Goal: Task Accomplishment & Management: Use online tool/utility

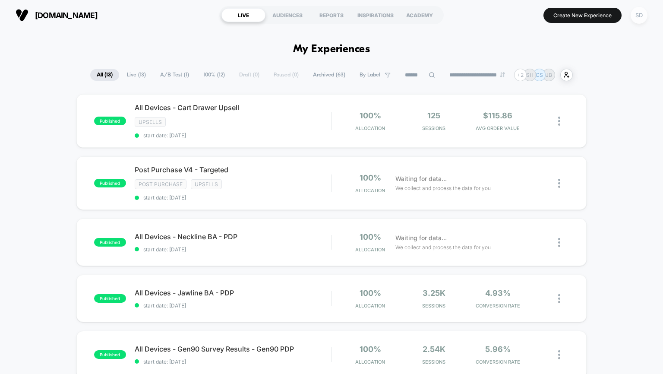
click at [644, 13] on div "SD" at bounding box center [638, 15] width 17 height 17
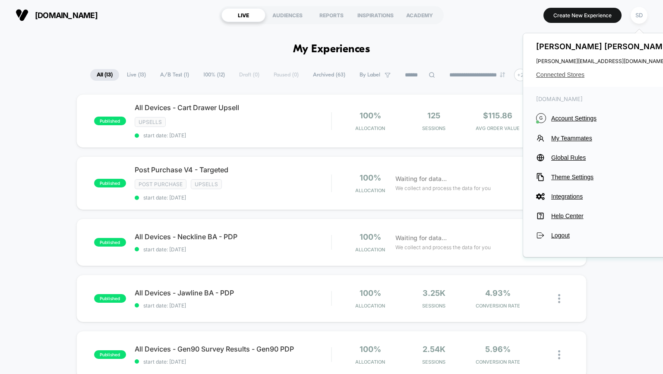
click at [552, 76] on span "Connected Stores" at bounding box center [604, 74] width 136 height 7
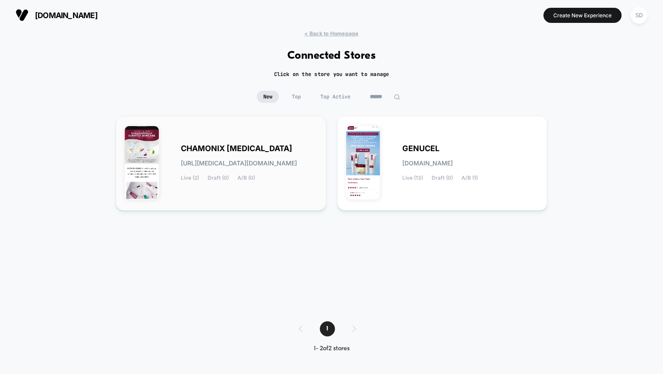
click at [271, 163] on span "chamonix-skin_care.myshopify.com" at bounding box center [239, 163] width 116 height 6
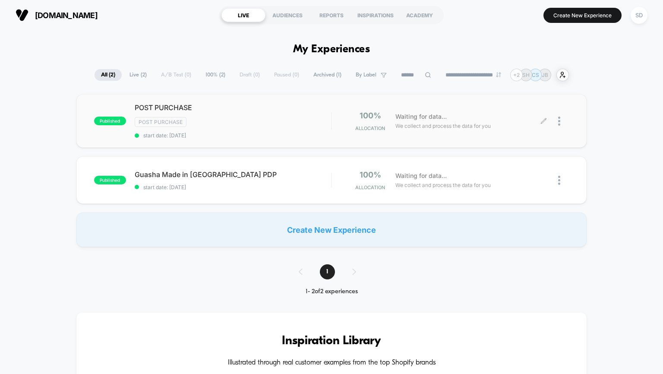
click at [537, 117] on div "Waiting for data... We collect and process the data for you" at bounding box center [467, 121] width 152 height 20
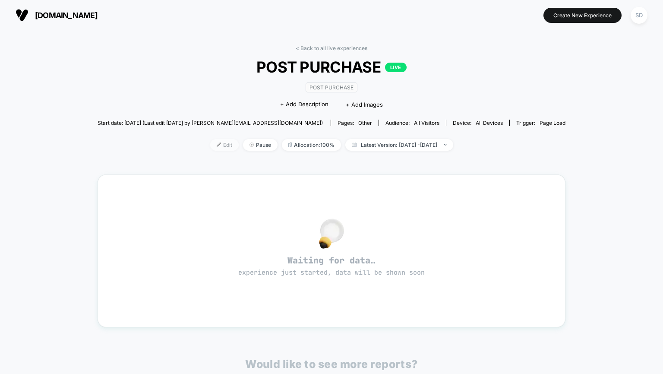
click at [210, 139] on span "Edit" at bounding box center [224, 145] width 28 height 12
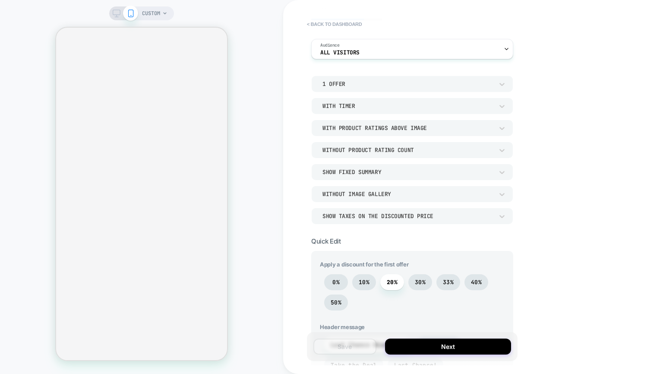
scroll to position [57, 0]
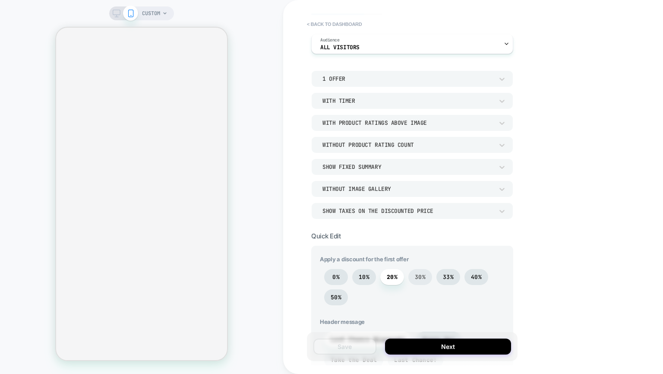
click at [418, 276] on span "30%" at bounding box center [420, 276] width 11 height 7
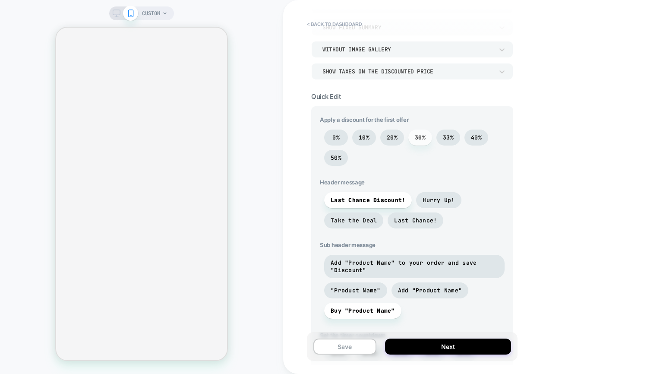
scroll to position [200, 0]
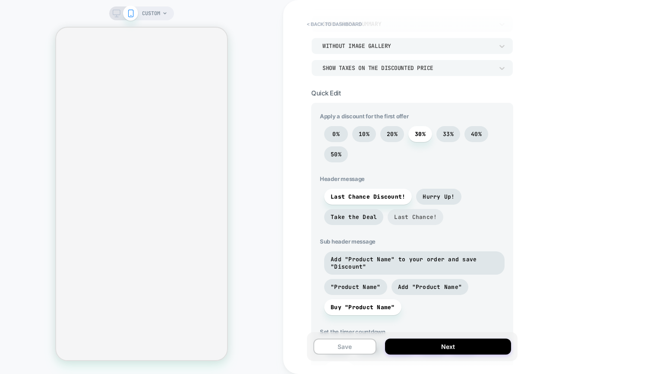
click at [406, 217] on span "Last Chance!" at bounding box center [415, 216] width 43 height 7
click at [380, 266] on span "Add "Product Name" to your order and save "Discount"" at bounding box center [413, 262] width 167 height 15
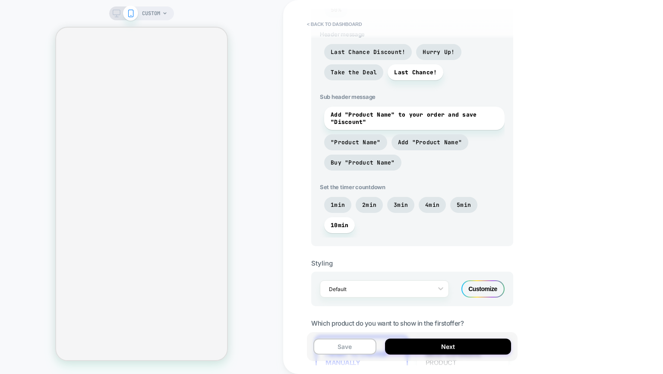
scroll to position [350, 0]
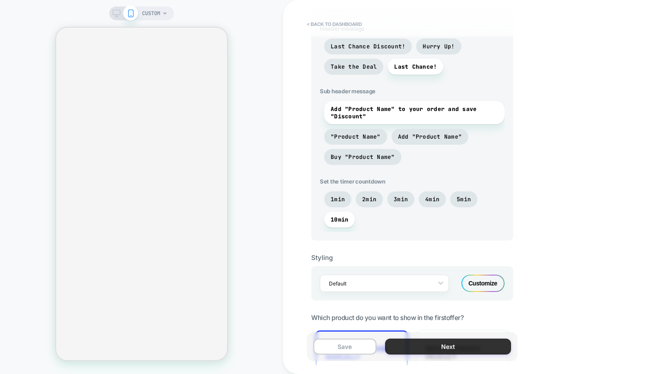
click at [462, 347] on button "Next" at bounding box center [448, 346] width 126 height 16
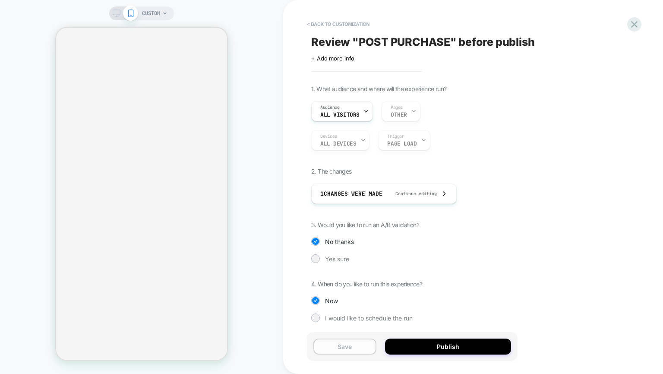
click at [367, 345] on button "Save" at bounding box center [344, 346] width 63 height 16
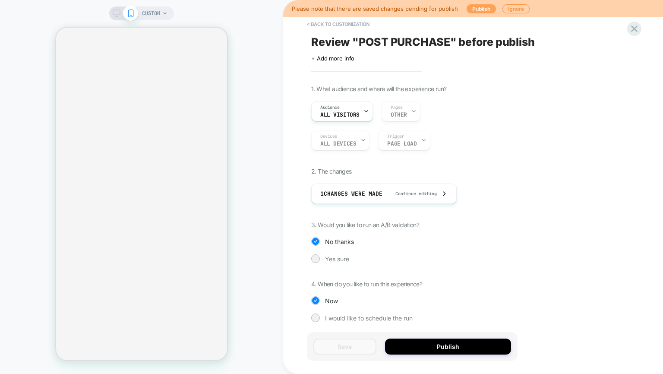
click at [473, 5] on button "Publish" at bounding box center [480, 8] width 29 height 9
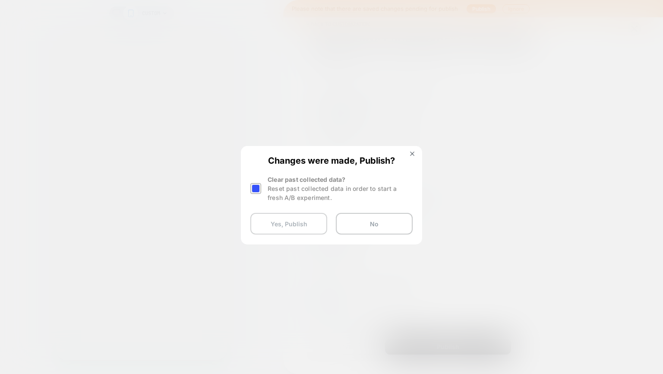
click at [285, 222] on button "Yes, Publish" at bounding box center [288, 224] width 77 height 22
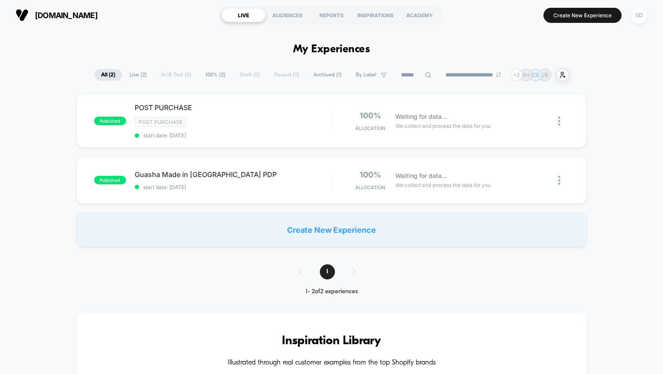
click at [640, 17] on div "SD" at bounding box center [638, 15] width 17 height 17
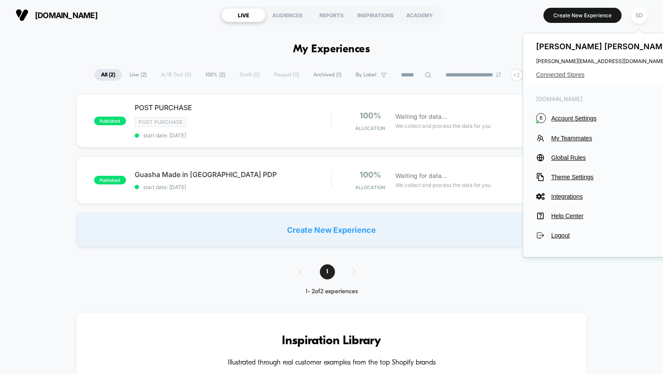
click at [556, 73] on span "Connected Stores" at bounding box center [604, 74] width 136 height 7
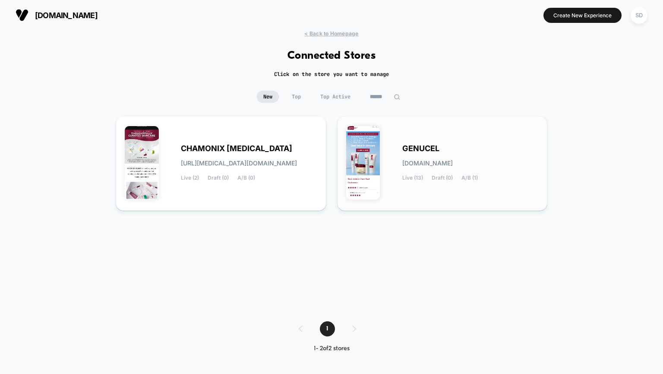
click at [402, 164] on span "genucel.myshopify.com" at bounding box center [427, 163] width 50 height 6
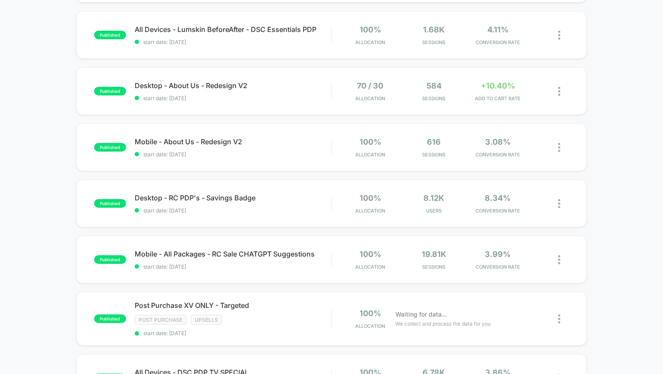
scroll to position [390, 0]
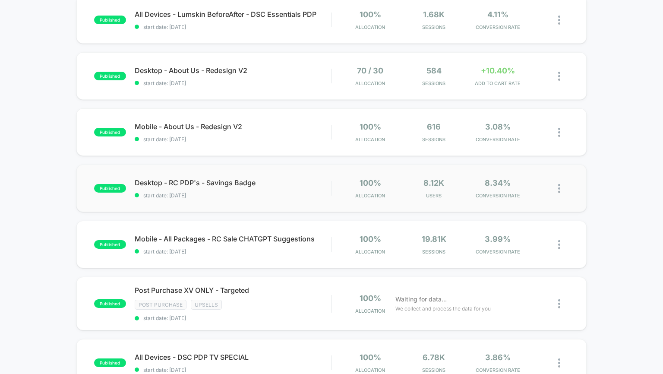
click at [290, 176] on div "published Desktop - RC PDP's - Savings Badge start date: 5/27/2025 100% Allocat…" at bounding box center [331, 187] width 510 height 47
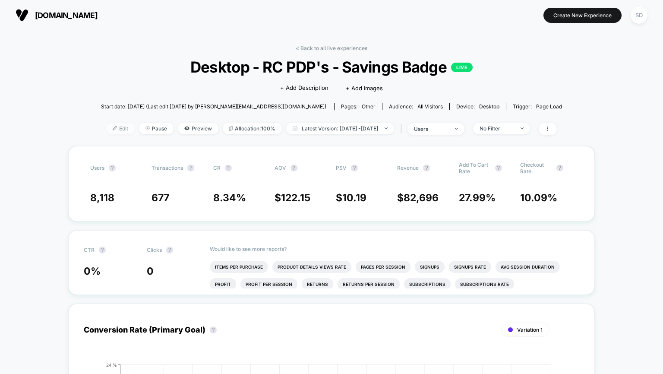
click at [109, 131] on span "Edit" at bounding box center [120, 128] width 28 height 12
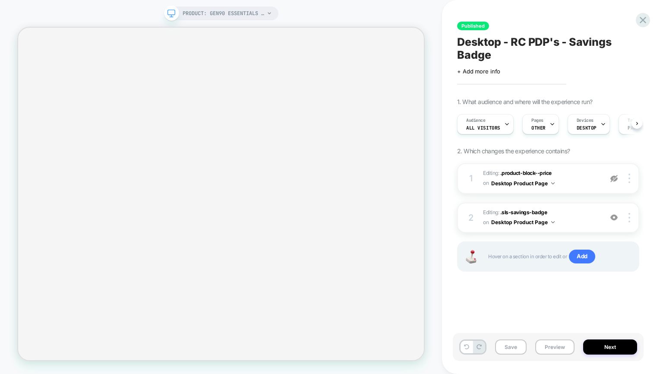
click at [545, 129] on div "Pages OTHER" at bounding box center [537, 123] width 31 height 19
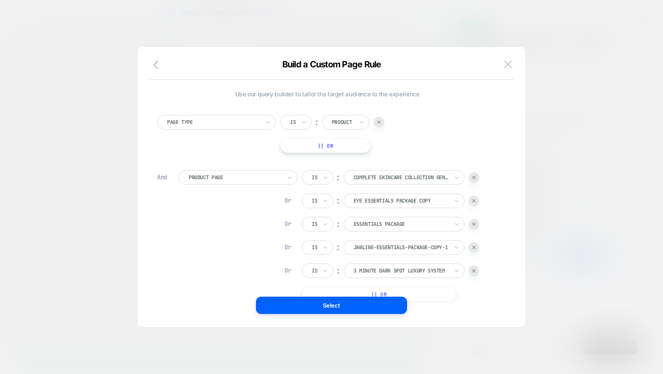
click at [424, 294] on button "|| Or" at bounding box center [379, 293] width 154 height 15
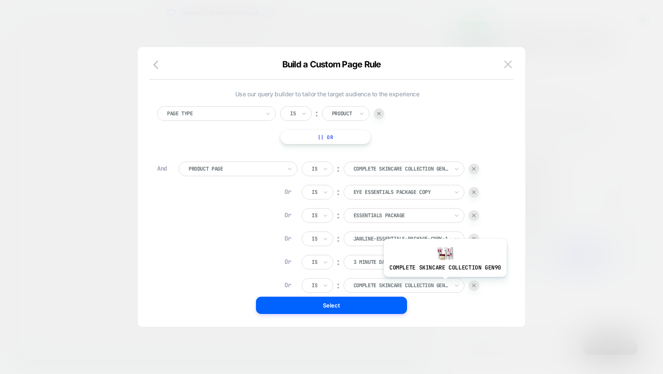
click at [443, 283] on div at bounding box center [400, 285] width 95 height 8
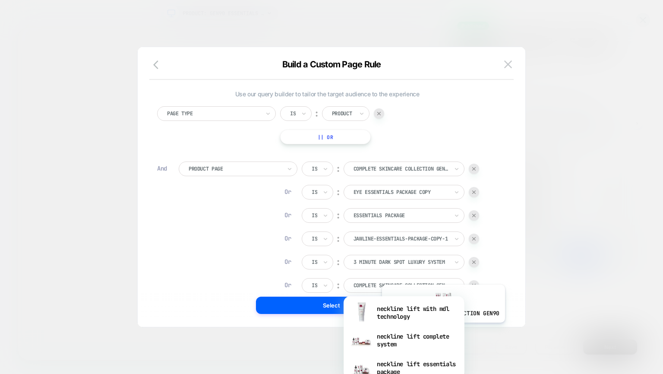
scroll to position [506, 0]
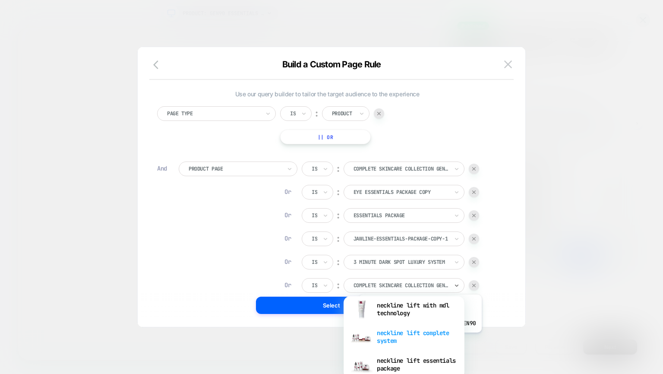
click at [418, 339] on div "neckline lift complete system" at bounding box center [404, 337] width 112 height 28
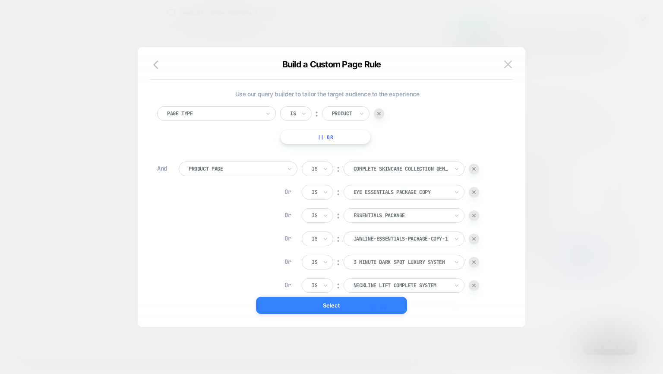
click at [386, 305] on button "Select" at bounding box center [331, 304] width 151 height 17
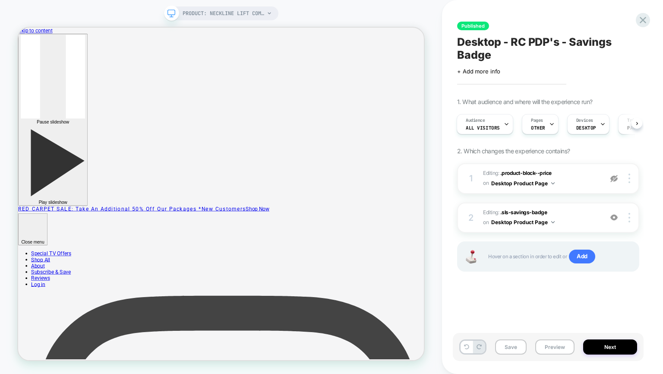
scroll to position [0, 0]
click at [540, 129] on span "OTHER" at bounding box center [538, 128] width 14 height 6
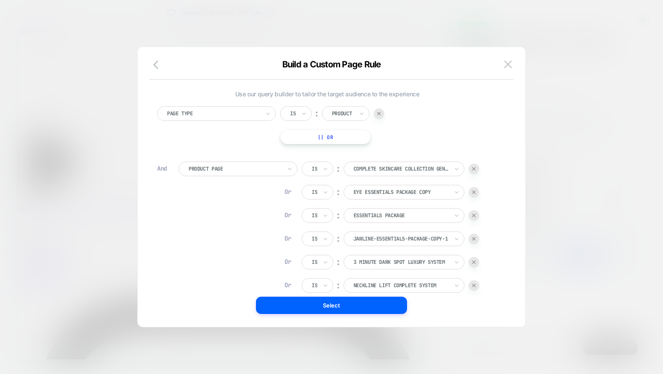
scroll to position [72, 0]
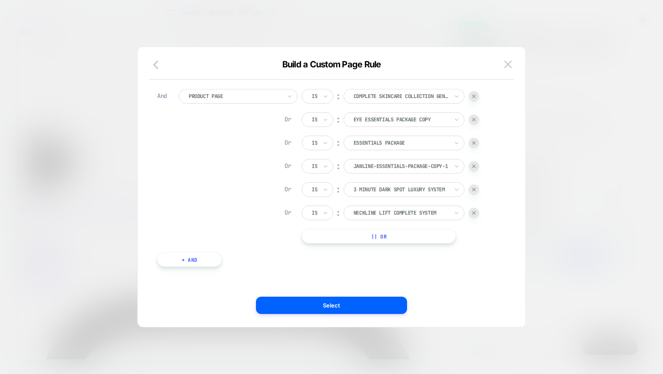
click at [369, 236] on button "|| Or" at bounding box center [379, 236] width 154 height 15
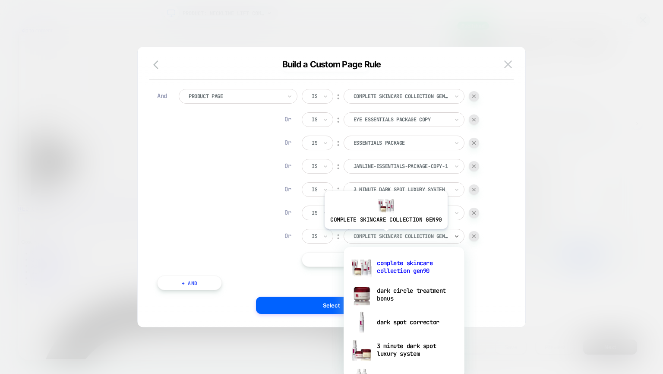
click at [384, 235] on div at bounding box center [400, 236] width 95 height 8
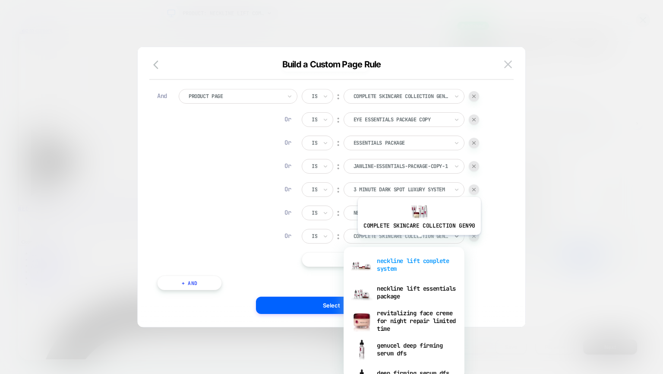
scroll to position [519, 0]
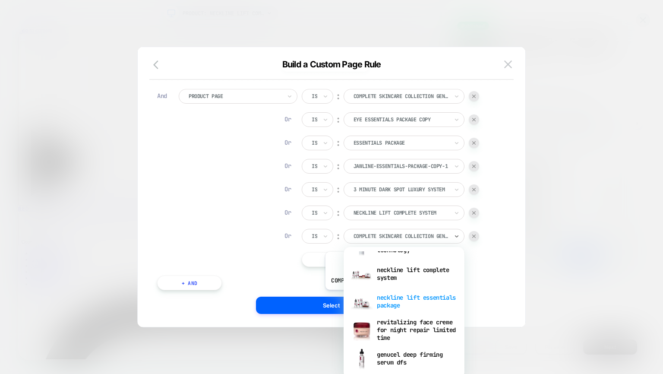
click at [385, 296] on div "neckline lift essentials package" at bounding box center [404, 301] width 112 height 28
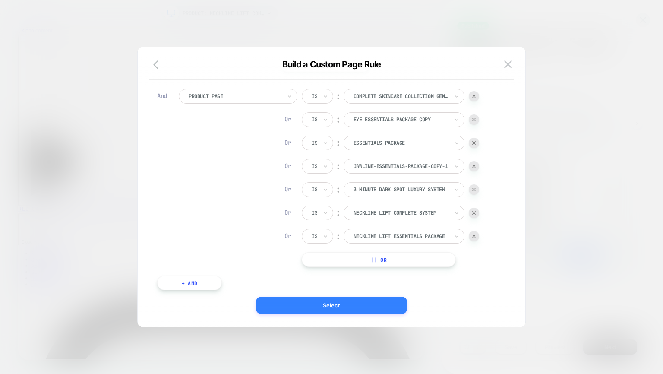
click at [363, 301] on button "Select" at bounding box center [331, 304] width 151 height 17
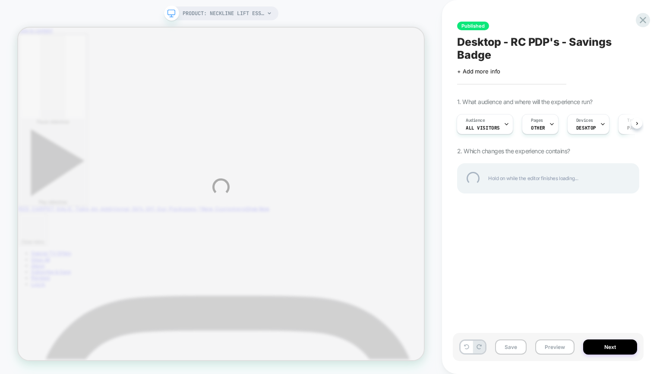
click at [363, 301] on div "PRODUCT: Neckline Lift Essentials System [package] PRODUCT: Neckline Lift Essen…" at bounding box center [331, 187] width 663 height 374
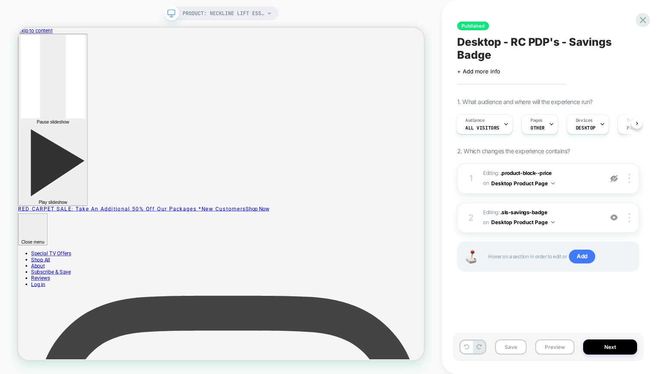
scroll to position [0, 0]
click at [512, 342] on button "Save" at bounding box center [510, 346] width 31 height 15
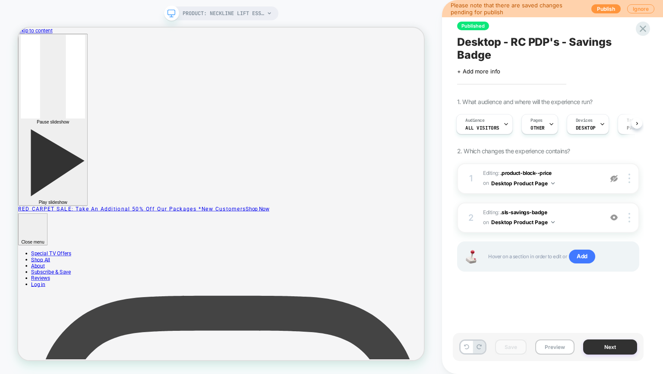
click at [606, 352] on button "Next" at bounding box center [610, 346] width 54 height 15
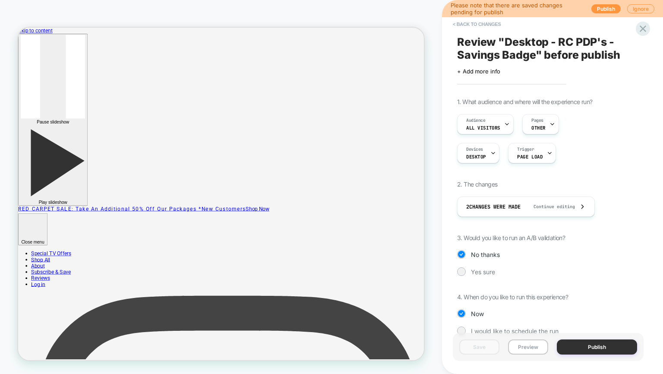
click at [589, 345] on button "Publish" at bounding box center [596, 346] width 80 height 15
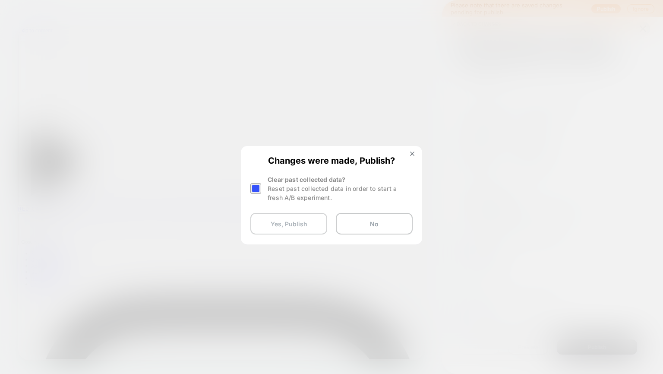
click at [304, 224] on button "Yes, Publish" at bounding box center [288, 224] width 77 height 22
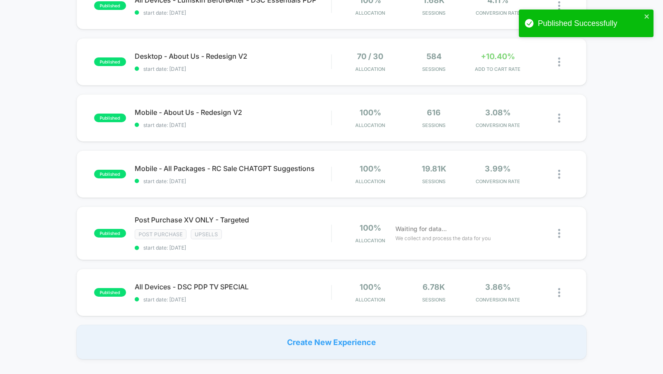
scroll to position [476, 0]
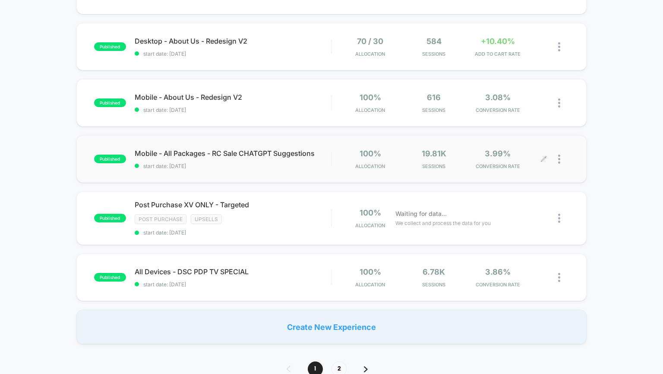
click at [335, 163] on div "100% Allocation 19.81k Sessions 3.99% CONVERSION RATE" at bounding box center [450, 159] width 237 height 20
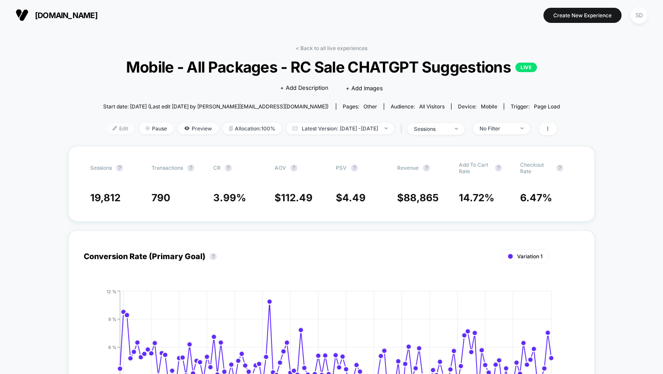
click at [106, 130] on span "Edit" at bounding box center [120, 128] width 28 height 12
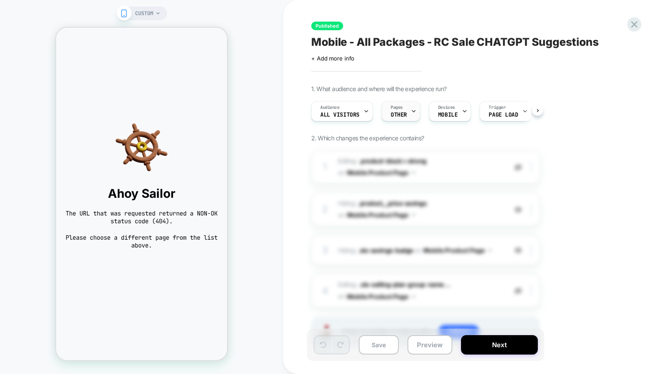
click at [406, 109] on div "Pages OTHER" at bounding box center [399, 110] width 34 height 19
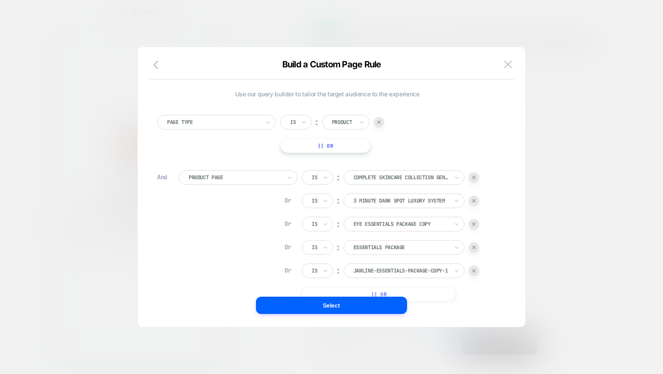
scroll to position [9, 0]
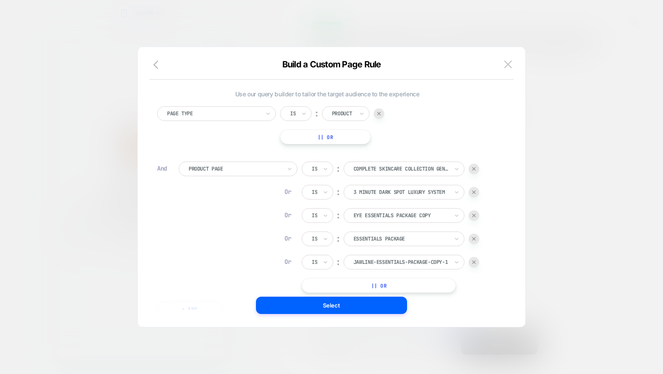
click at [377, 292] on div "Page Type Is ︰ Product || Or And Product Page Is ︰ complete skincare collection…" at bounding box center [327, 215] width 349 height 227
click at [376, 288] on button "|| Or" at bounding box center [379, 285] width 154 height 15
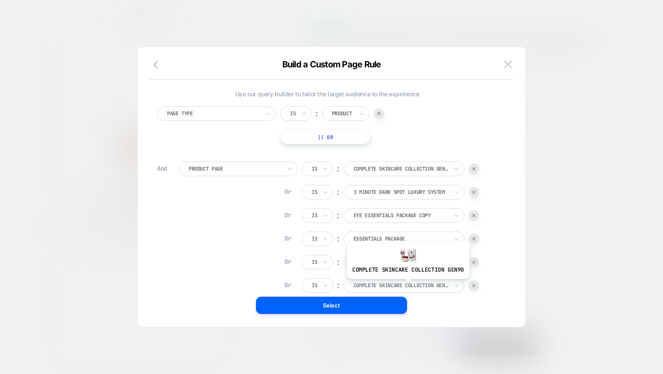
click at [406, 285] on div at bounding box center [400, 285] width 95 height 8
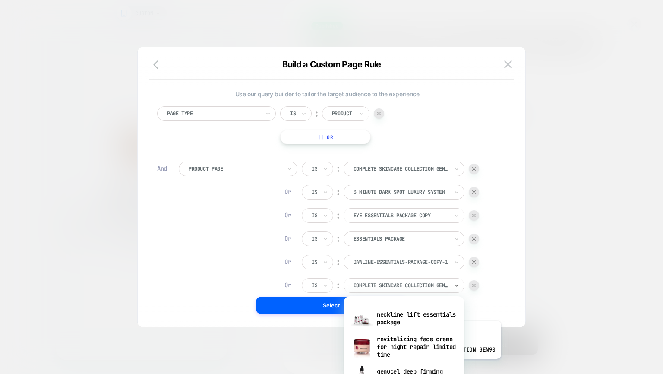
scroll to position [549, 0]
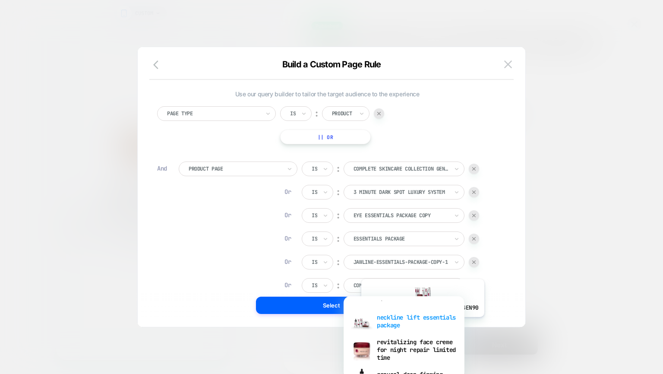
click at [421, 323] on div "neckline lift essentials package" at bounding box center [404, 321] width 112 height 28
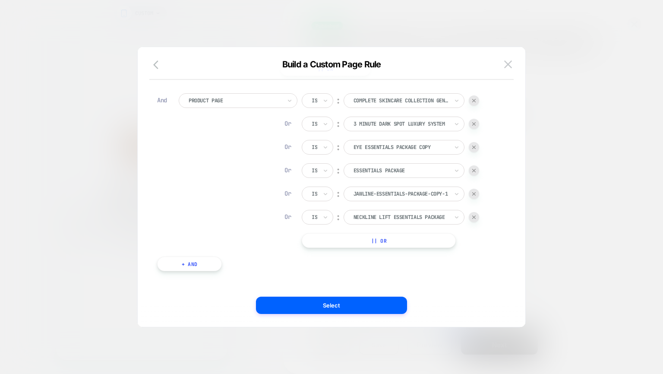
scroll to position [69, 0]
click at [399, 236] on button "|| Or" at bounding box center [379, 239] width 154 height 15
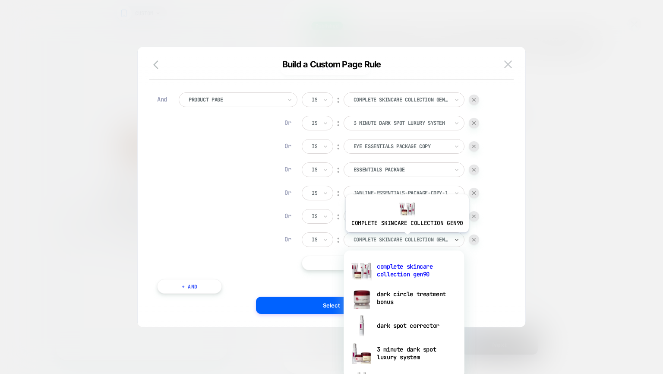
click at [405, 239] on div at bounding box center [400, 240] width 95 height 8
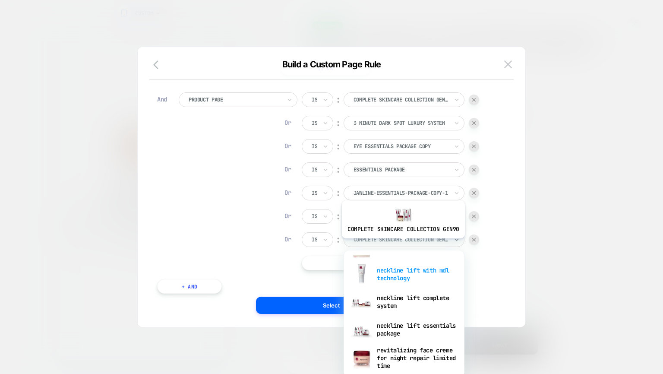
scroll to position [464, 0]
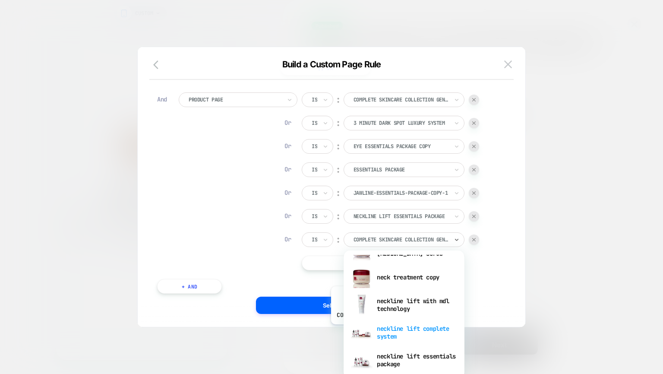
drag, startPoint x: 394, startPoint y: 302, endPoint x: 391, endPoint y: 330, distance: 28.2
click at [391, 330] on div "complete skincare collection gen90 dark circle treatment bonus dark spot correc…" at bounding box center [404, 314] width 112 height 120
click at [391, 330] on div "neckline lift complete system" at bounding box center [404, 332] width 112 height 28
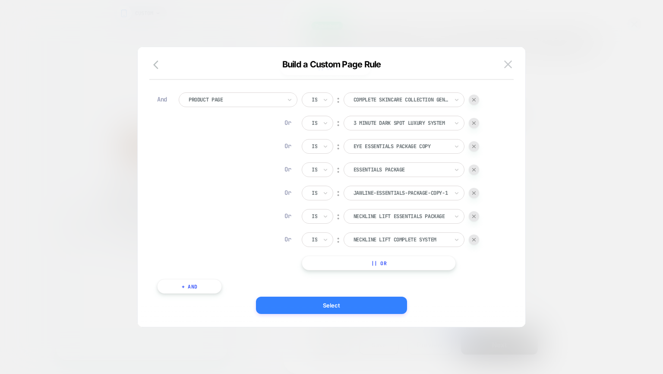
click at [369, 299] on button "Select" at bounding box center [331, 304] width 151 height 17
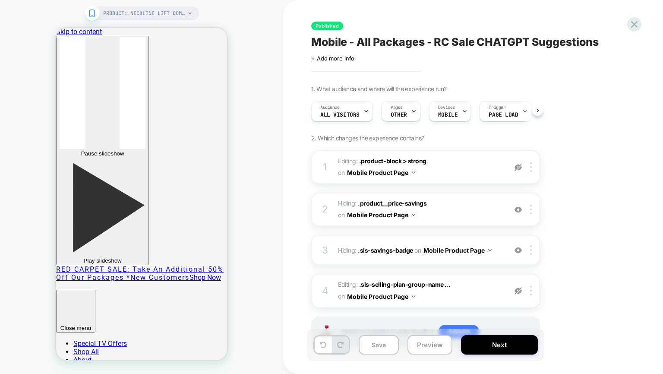
scroll to position [0, 0]
click at [376, 338] on button "Save" at bounding box center [378, 344] width 40 height 19
click at [504, 344] on button "Next" at bounding box center [499, 344] width 77 height 19
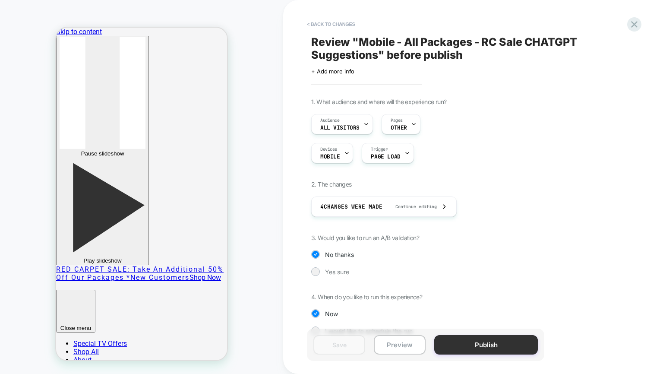
click at [473, 345] on button "Publish" at bounding box center [486, 344] width 104 height 19
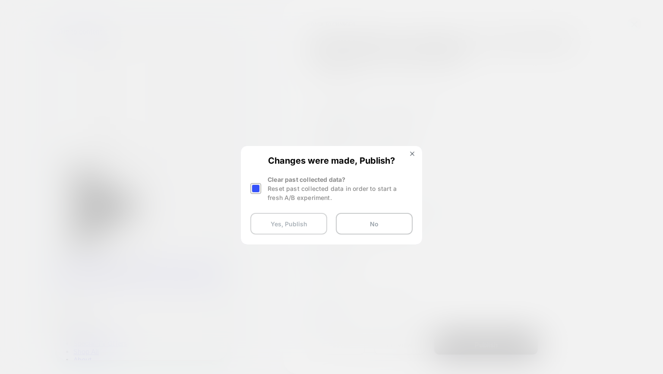
click at [298, 225] on button "Yes, Publish" at bounding box center [288, 224] width 77 height 22
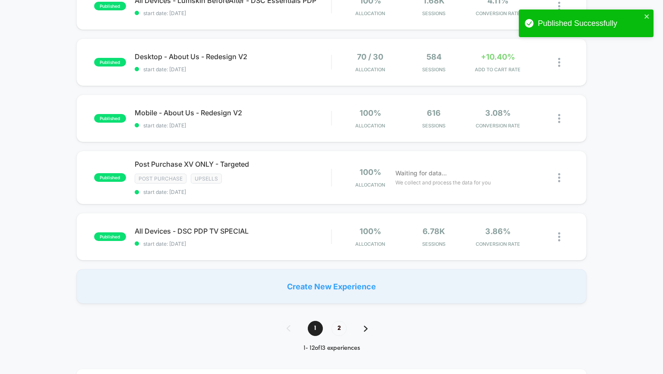
scroll to position [541, 0]
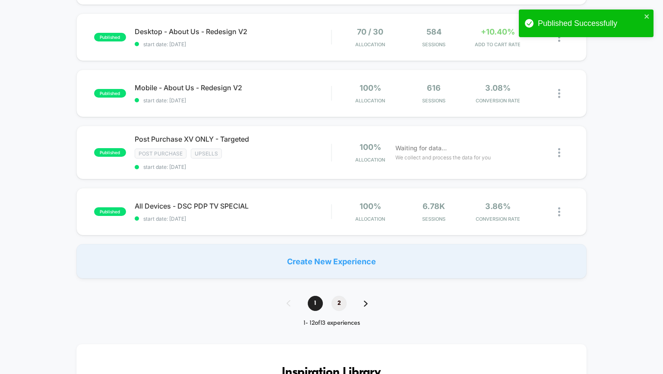
click at [336, 297] on span "2" at bounding box center [338, 302] width 15 height 15
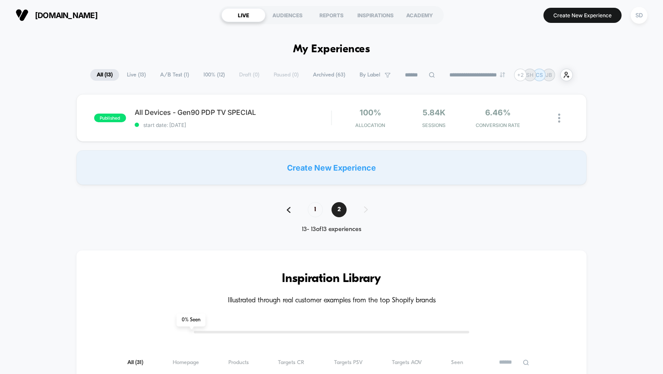
click at [95, 70] on span "All ( 13 )" at bounding box center [104, 75] width 29 height 12
click at [80, 13] on span "[DOMAIN_NAME]" at bounding box center [66, 15] width 63 height 9
click at [98, 75] on span "All ( 13 )" at bounding box center [104, 75] width 29 height 12
click at [306, 47] on h1 "My Experiences" at bounding box center [331, 49] width 77 height 13
click at [314, 209] on span "1" at bounding box center [315, 209] width 15 height 15
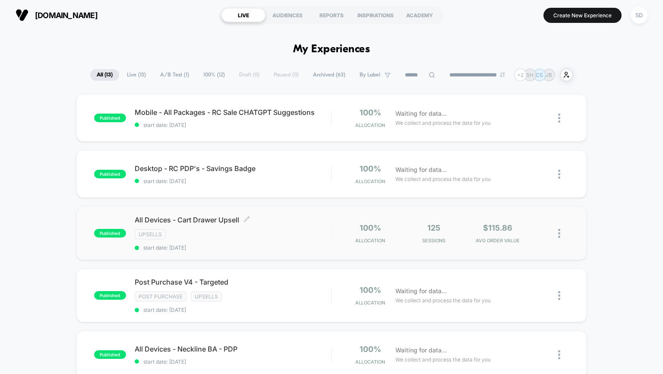
click at [310, 249] on span "start date: [DATE]" at bounding box center [233, 247] width 197 height 6
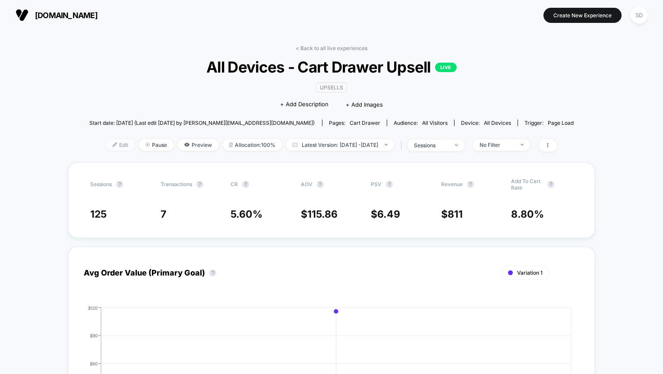
click at [106, 148] on span "Edit" at bounding box center [120, 145] width 28 height 12
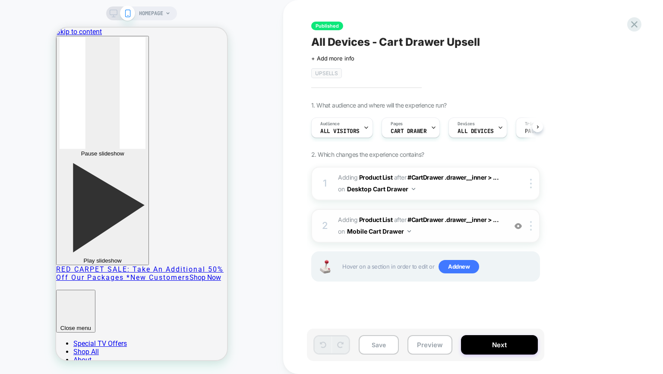
click at [457, 233] on span "#_loomi_addon_1739819925382_dup1739822132 Adding Product List AFTER #CartDrawer…" at bounding box center [420, 225] width 164 height 23
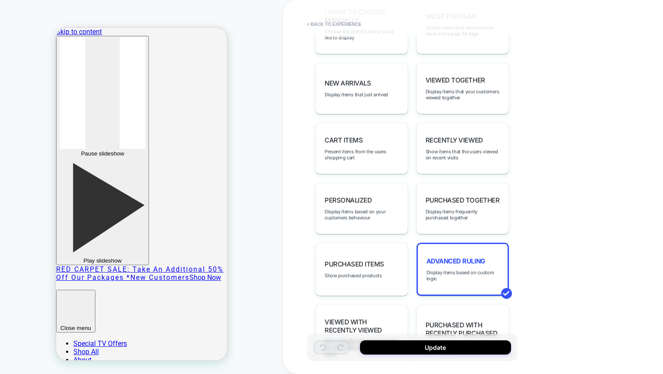
scroll to position [530, 0]
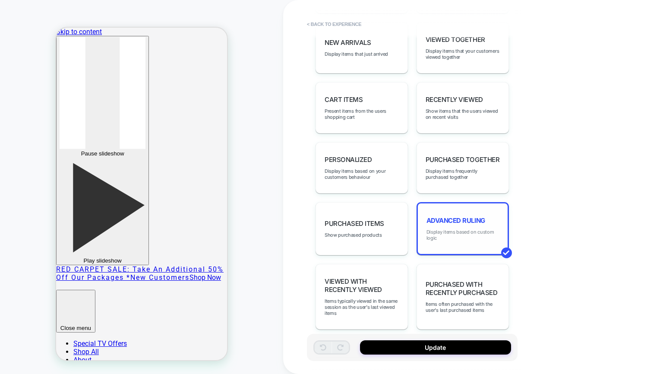
click at [468, 229] on span "Display items based on custom logic" at bounding box center [462, 235] width 72 height 12
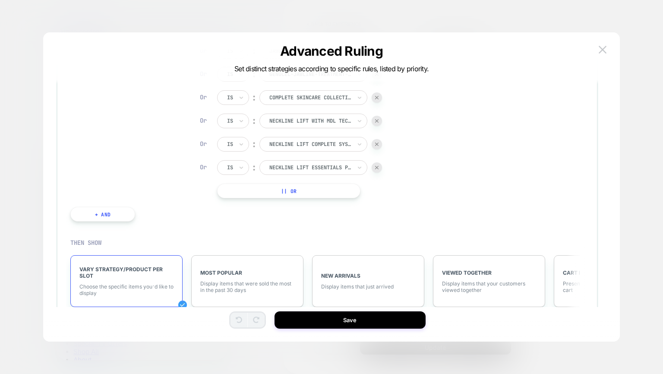
scroll to position [233, 0]
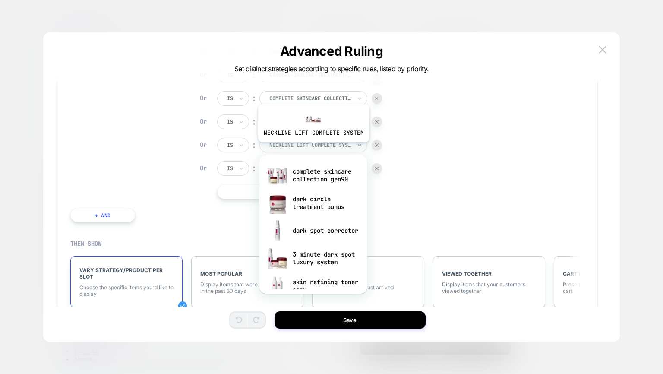
click at [312, 148] on div "neckline lift complete system" at bounding box center [310, 144] width 84 height 9
click at [442, 154] on div "IF Specific item in the cart Is ︰ gen90 instant treatment for under eye bags GE…" at bounding box center [326, 110] width 513 height 242
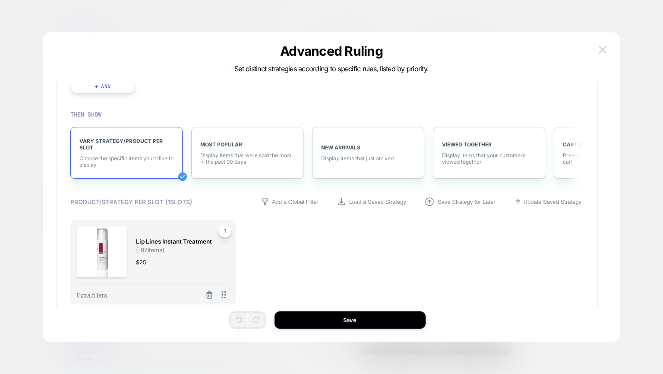
scroll to position [374, 0]
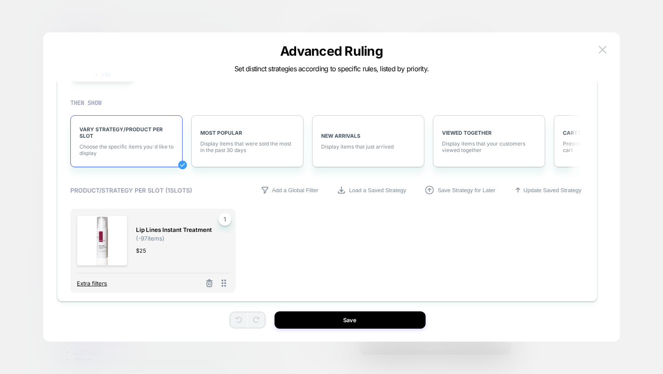
click at [83, 280] on span "Extra filters" at bounding box center [92, 283] width 30 height 7
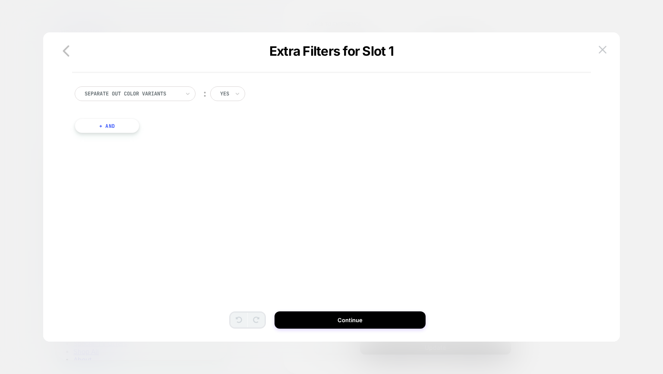
scroll to position [0, 0]
click at [60, 56] on icon "button" at bounding box center [65, 50] width 17 height 17
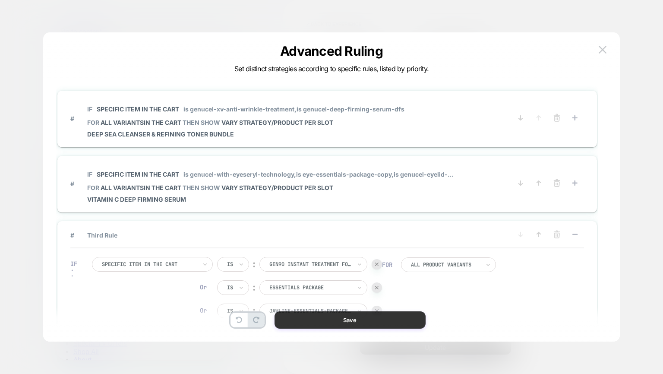
click at [362, 318] on button "Save" at bounding box center [349, 319] width 151 height 17
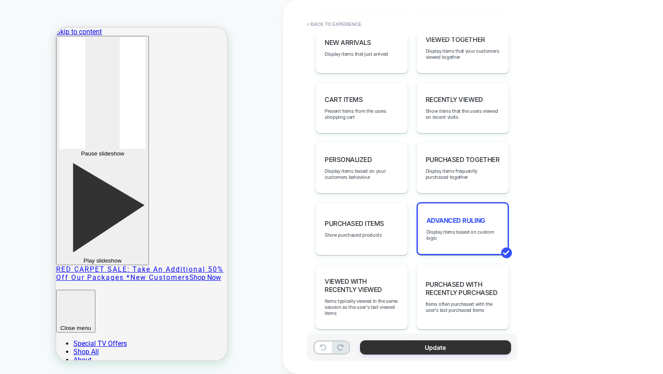
click at [397, 345] on button "Update" at bounding box center [435, 347] width 151 height 14
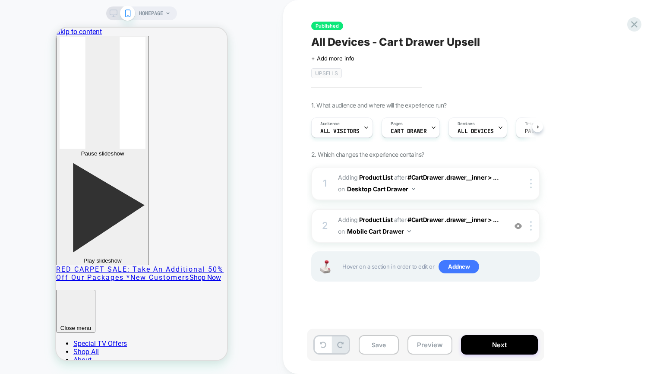
click at [118, 15] on div at bounding box center [121, 13] width 22 height 8
click at [110, 12] on icon at bounding box center [114, 13] width 8 height 8
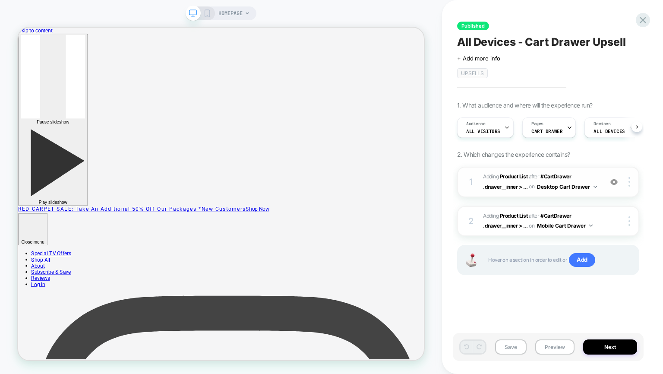
click at [584, 176] on span "#_loomi_addon_1737129591690_dup1738867483_dup1739822132 Adding Product List AFT…" at bounding box center [540, 182] width 115 height 20
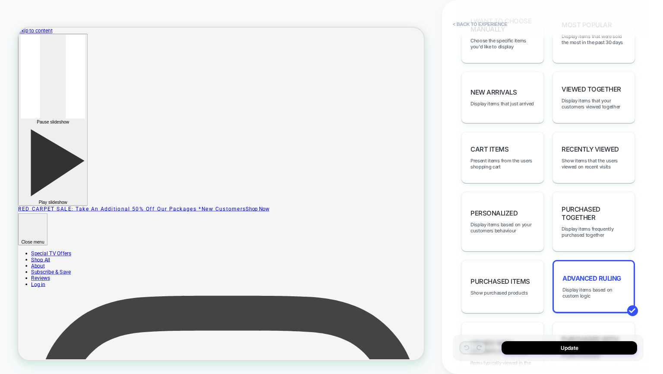
scroll to position [495, 0]
click at [596, 274] on div "Advanced Ruling Display items based on custom logic" at bounding box center [593, 286] width 82 height 53
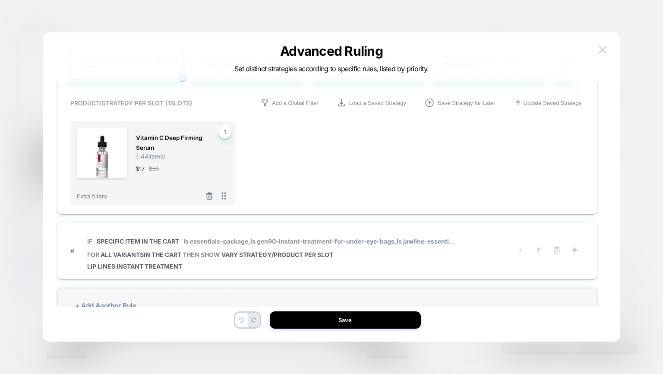
scroll to position [358, 0]
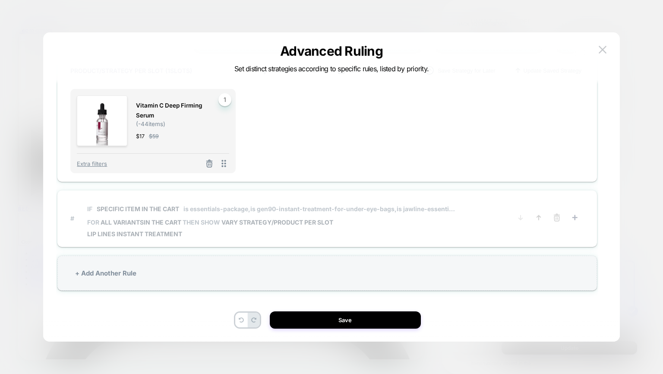
click at [362, 226] on div "IF Specific item in the cart is essentials-package, is gen90-instant-treatment-…" at bounding box center [271, 218] width 368 height 38
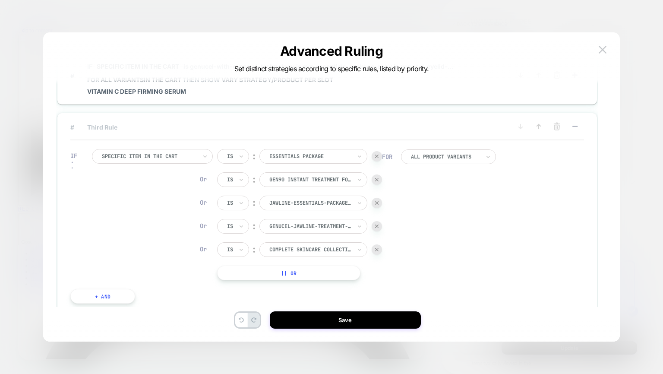
scroll to position [75, 0]
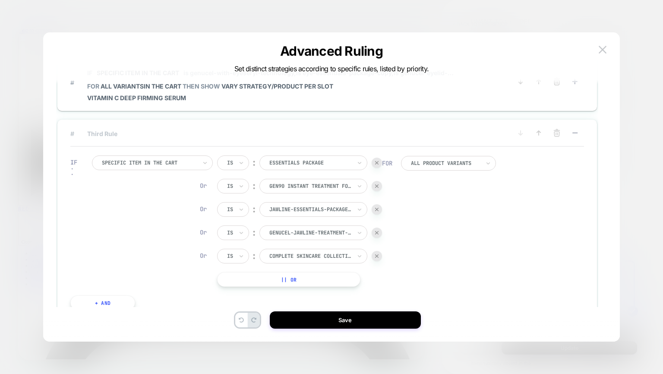
click at [328, 278] on button "|| Or" at bounding box center [288, 279] width 143 height 15
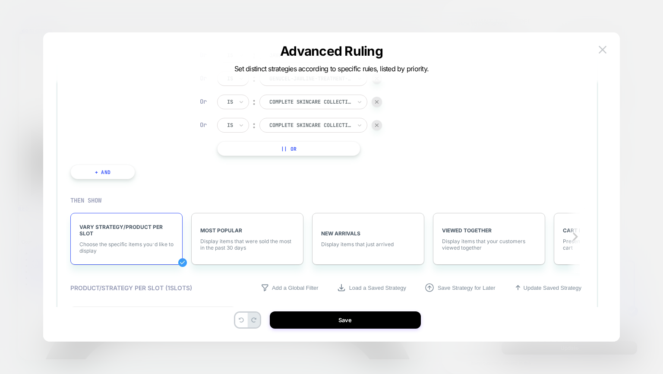
scroll to position [240, 0]
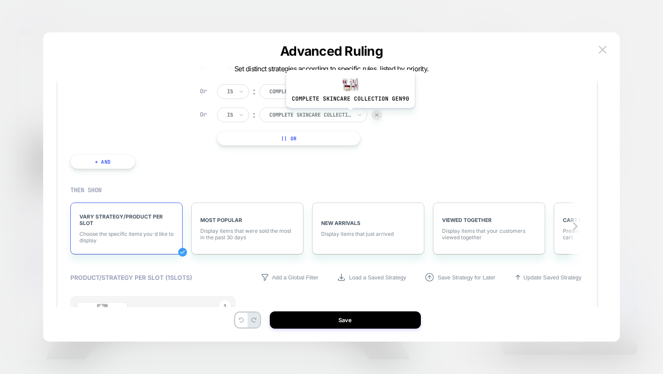
click at [349, 114] on div at bounding box center [310, 115] width 82 height 8
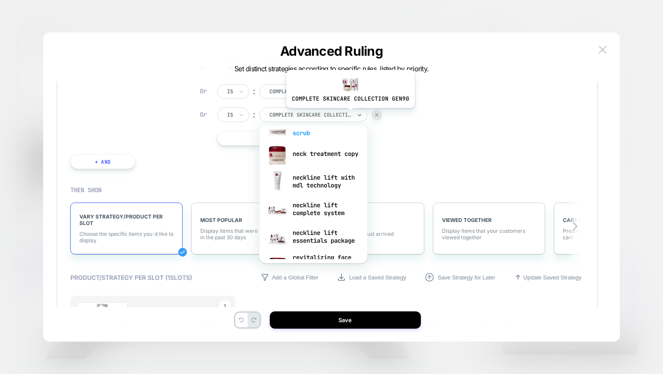
scroll to position [455, 0]
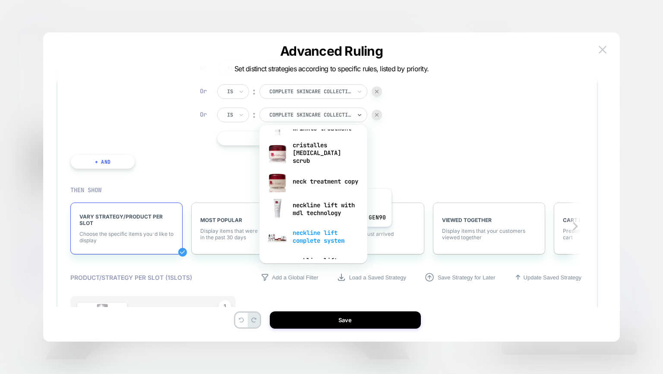
click at [325, 233] on div "neckline lift complete system" at bounding box center [313, 237] width 99 height 28
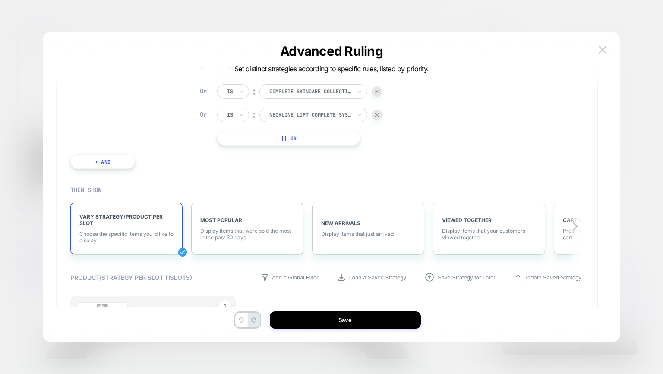
click at [309, 138] on button "|| Or" at bounding box center [288, 138] width 143 height 15
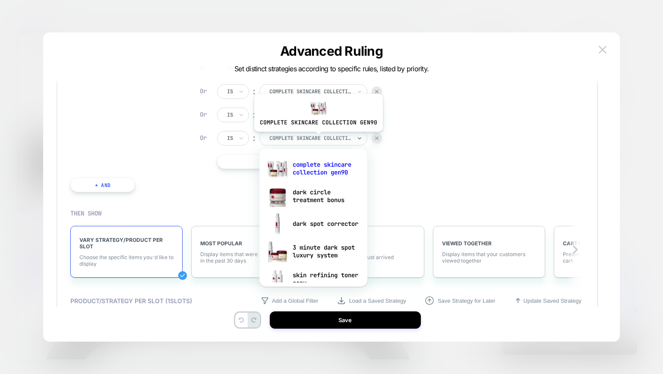
click at [317, 138] on div at bounding box center [310, 138] width 82 height 8
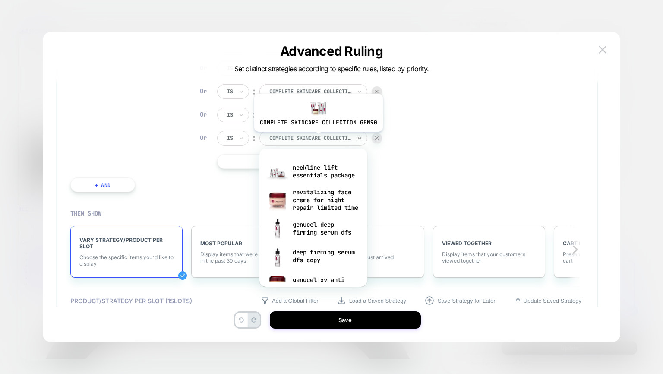
scroll to position [629, 0]
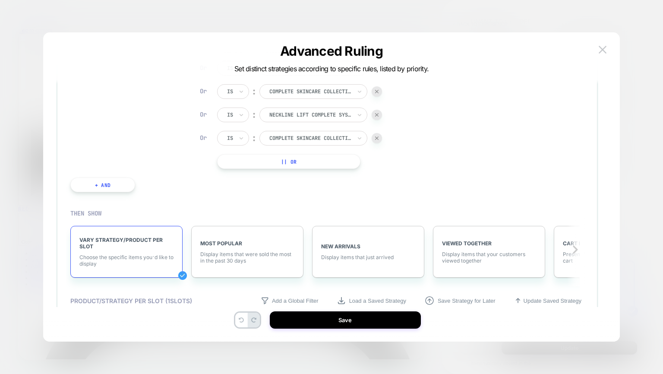
click at [482, 140] on div "IF Specific item in the cart Is ︰ essentials package Or Is ︰ gen90 instant trea…" at bounding box center [326, 91] width 513 height 218
click at [349, 140] on div at bounding box center [310, 138] width 82 height 8
click at [388, 164] on div "IF Specific item in the cart Is ︰ essentials package Or Is ︰ gen90 instant trea…" at bounding box center [326, 91] width 513 height 218
click at [327, 140] on div at bounding box center [310, 138] width 82 height 8
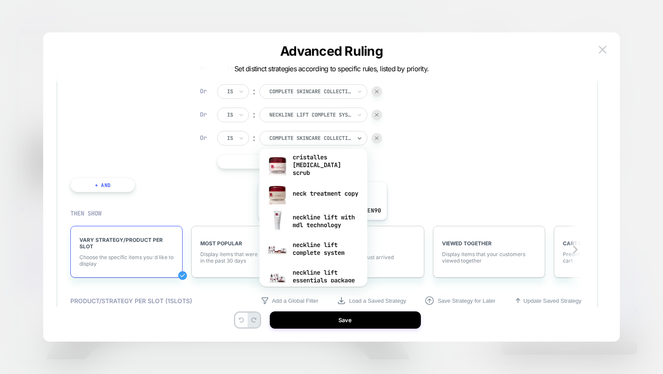
scroll to position [468, 0]
click at [324, 280] on div "neckline lift essentials package" at bounding box center [313, 275] width 99 height 28
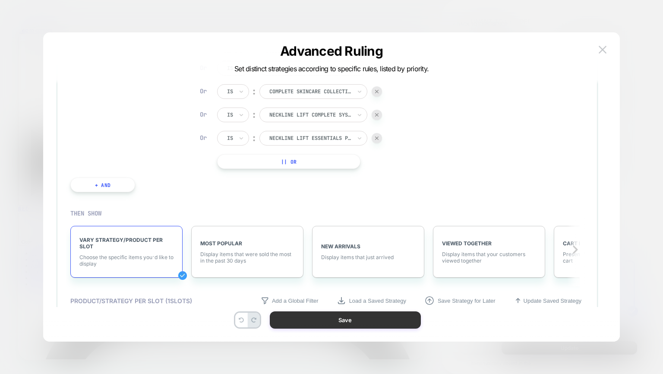
click at [330, 320] on button "Save" at bounding box center [345, 319] width 151 height 17
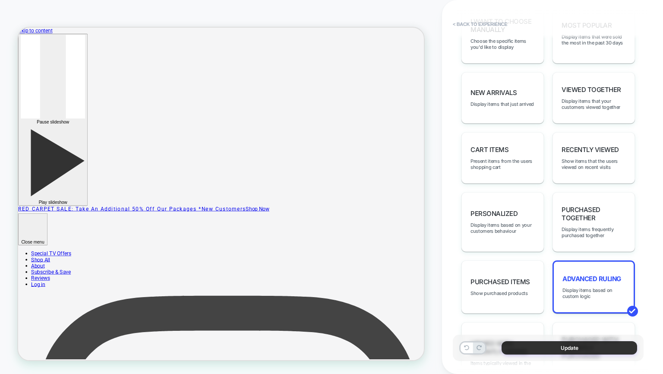
click at [550, 353] on button "Update" at bounding box center [568, 347] width 135 height 13
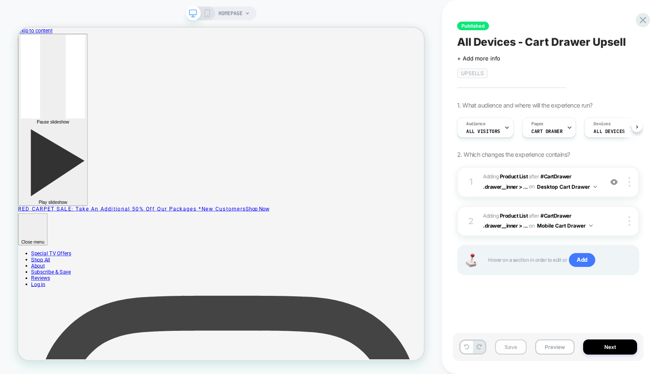
scroll to position [0, 0]
click at [509, 345] on button "Save" at bounding box center [510, 346] width 31 height 15
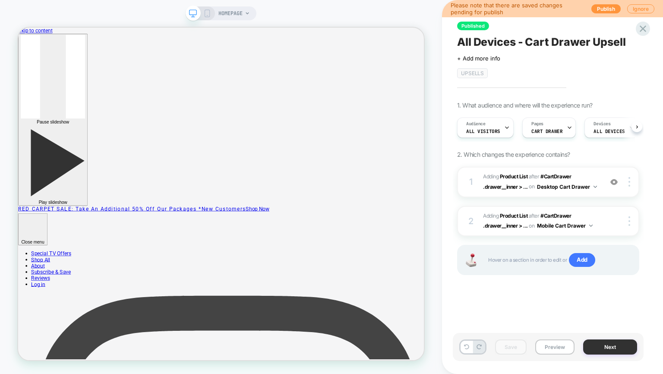
click at [618, 345] on button "Next" at bounding box center [610, 346] width 54 height 15
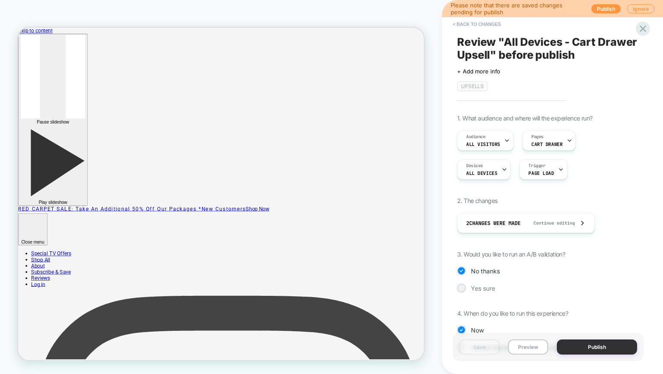
click at [581, 347] on button "Publish" at bounding box center [596, 346] width 80 height 15
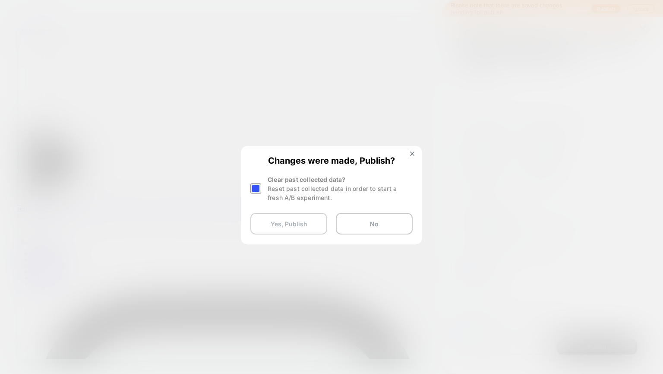
click at [303, 223] on button "Yes, Publish" at bounding box center [288, 224] width 77 height 22
